Goal: Information Seeking & Learning: Check status

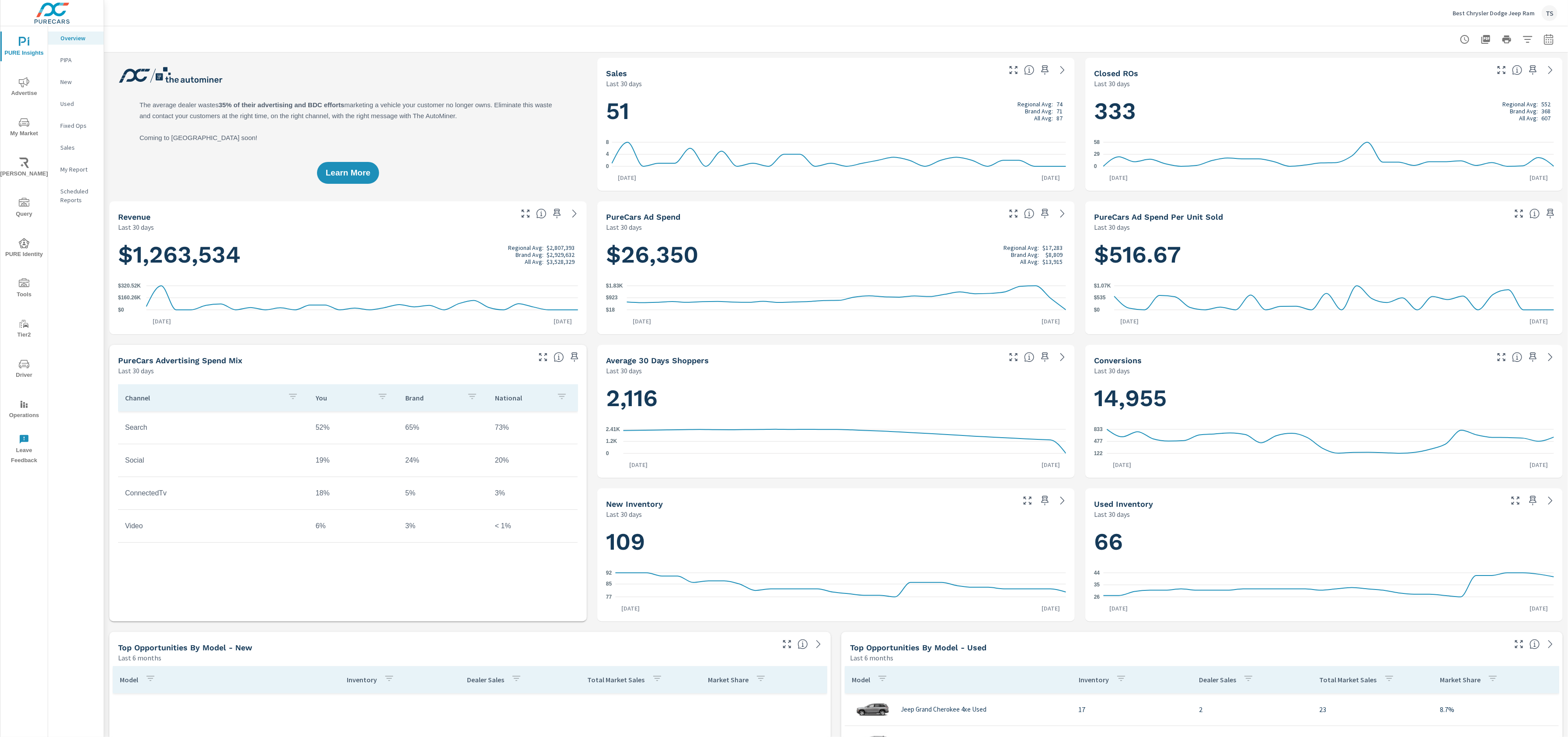
scroll to position [263, 0]
click at [33, 82] on span "Advertise" at bounding box center [24, 87] width 42 height 21
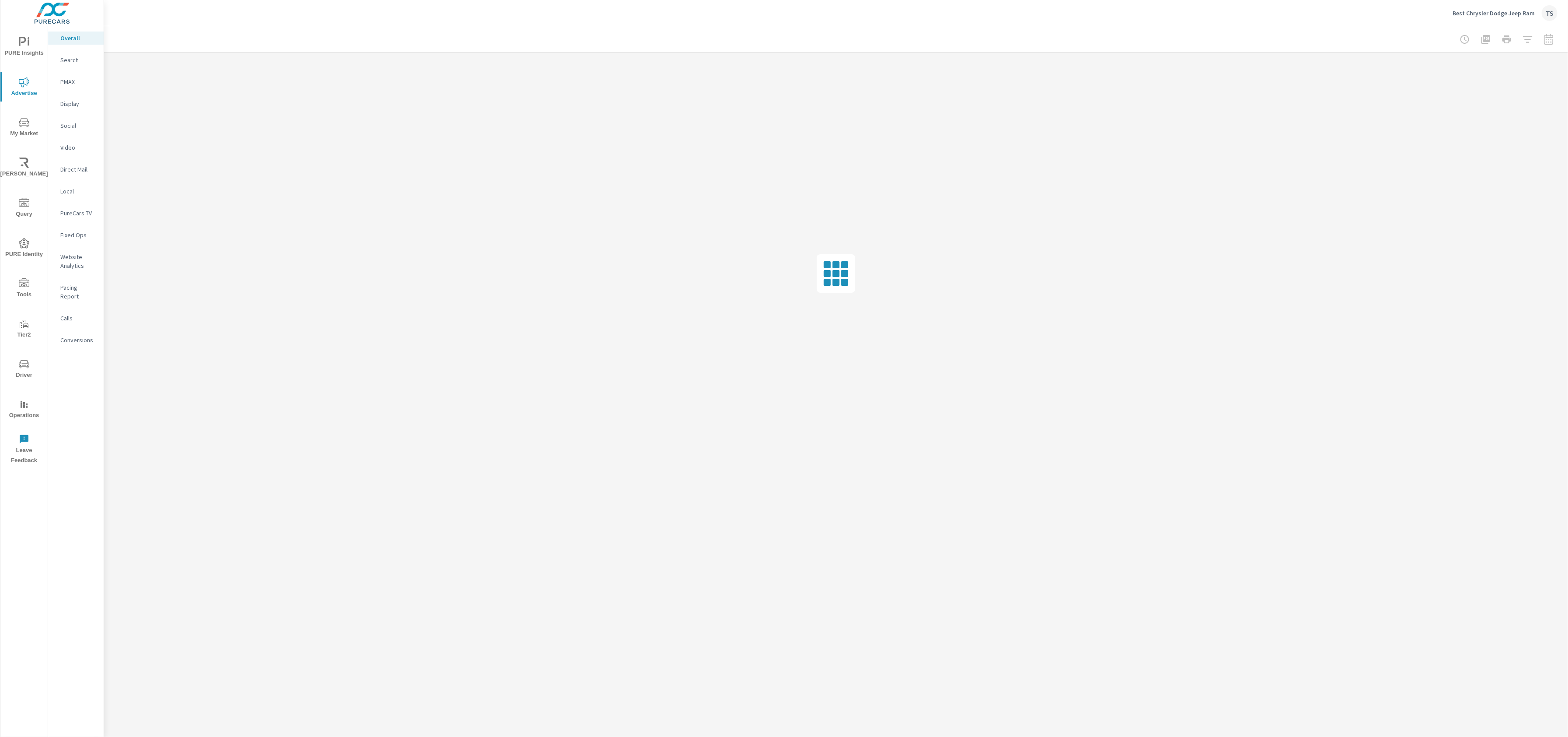
click at [82, 287] on p "Pacing Report" at bounding box center [79, 292] width 37 height 18
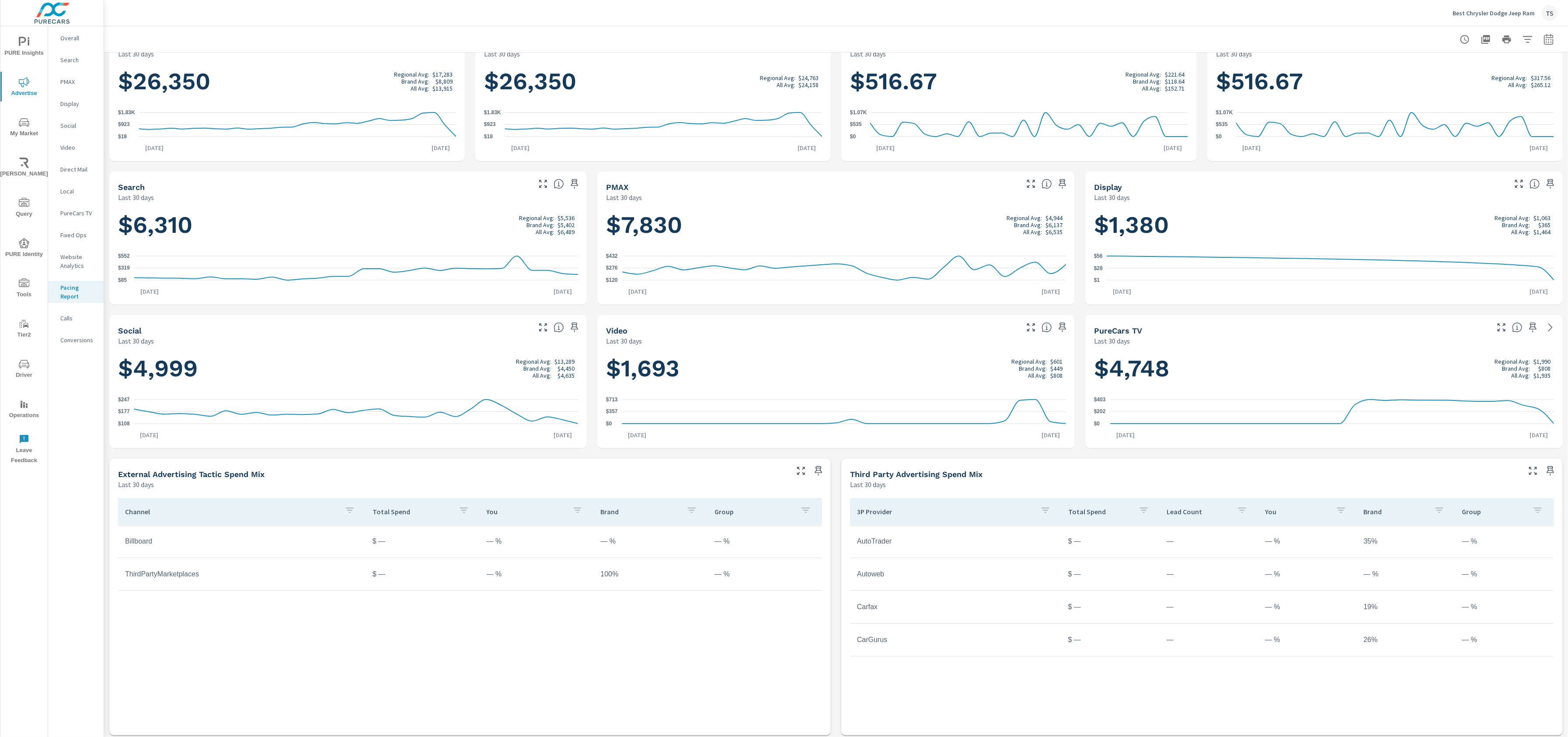
scroll to position [27, 0]
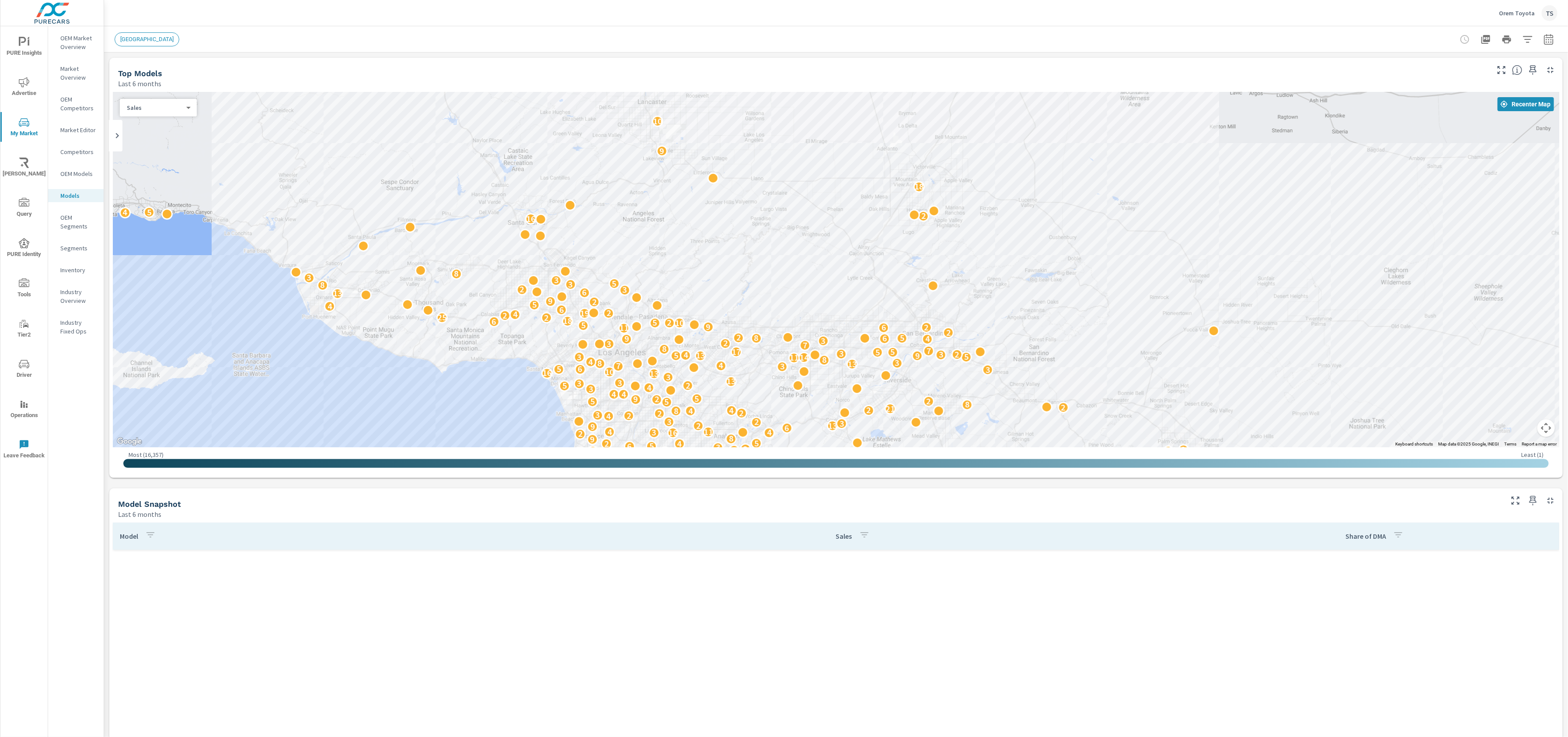
scroll to position [394, 0]
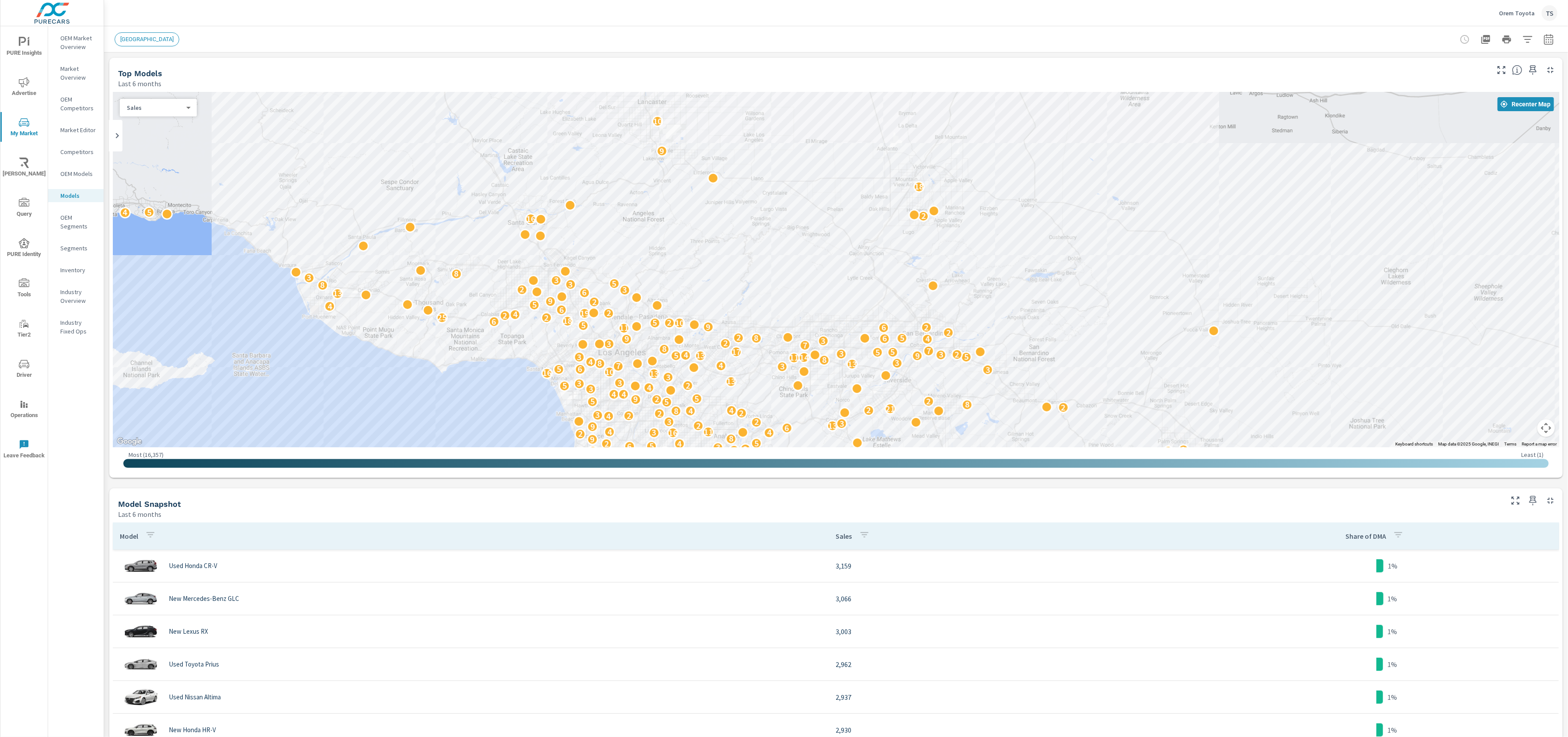
click at [27, 71] on div "PURE Insights Advertise My Market Riley AI Query PURE Identity Tools Tier2 Driv…" at bounding box center [24, 247] width 47 height 443
click at [27, 83] on icon "nav menu" at bounding box center [24, 82] width 10 height 10
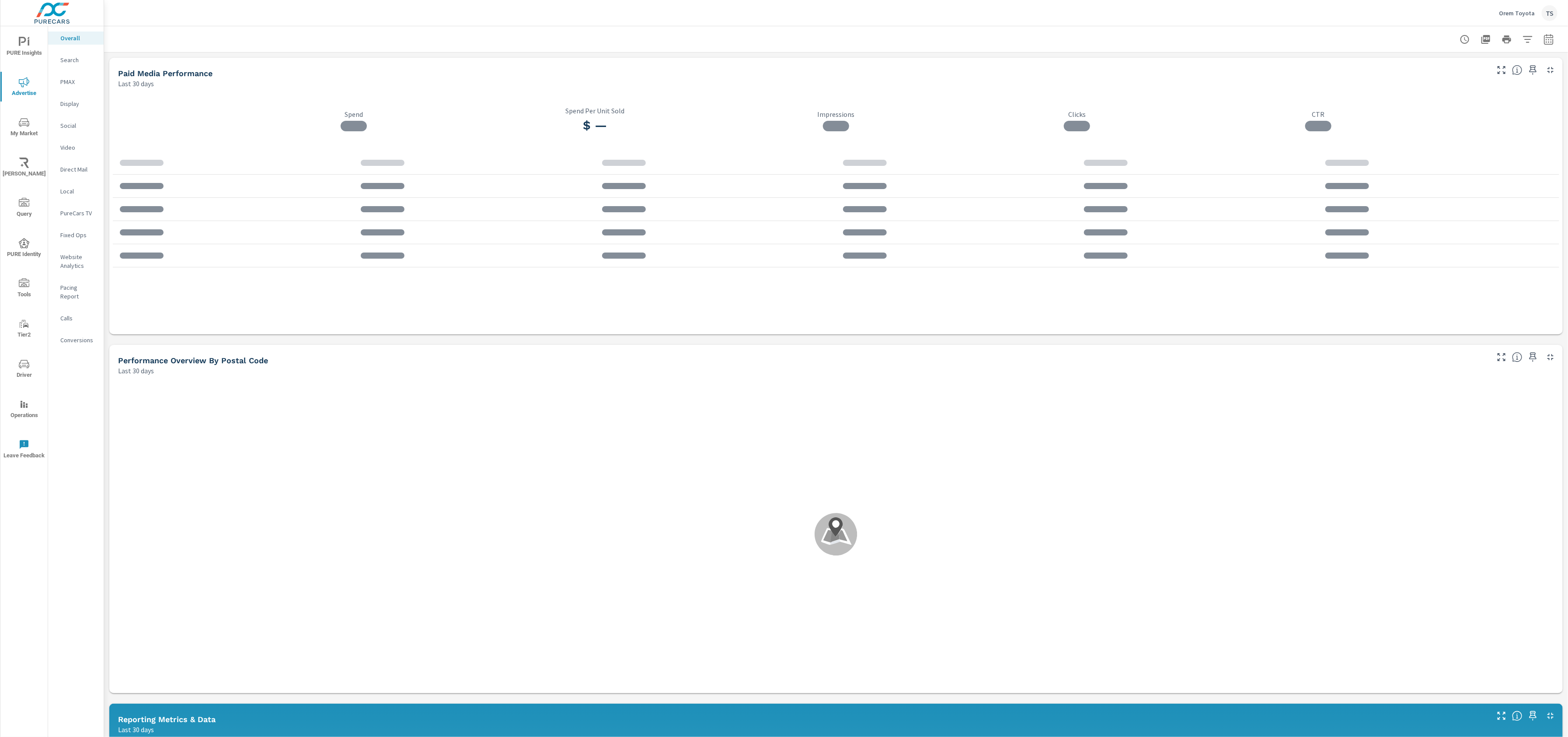
click at [82, 291] on p "Pacing Report" at bounding box center [79, 292] width 37 height 18
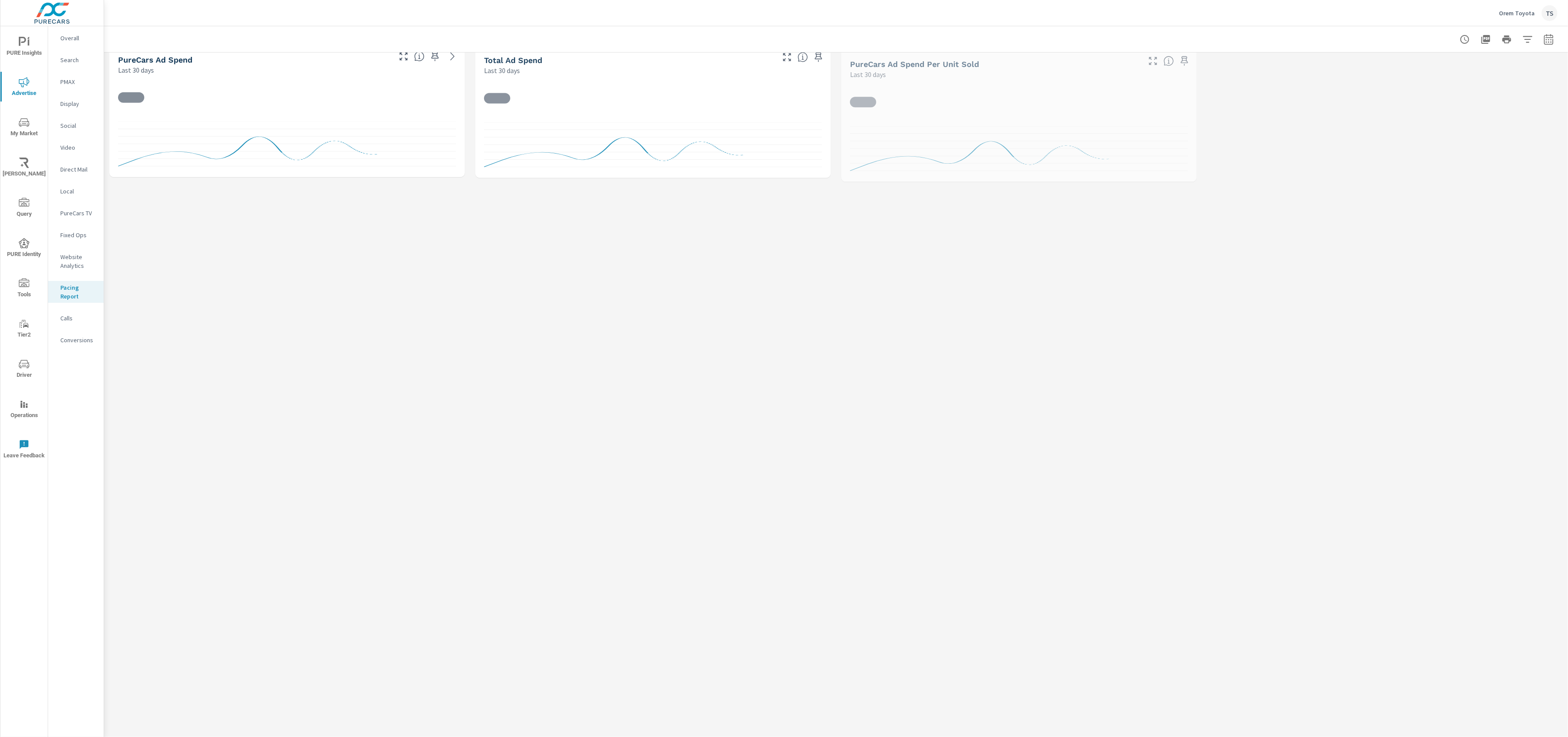
scroll to position [33, 0]
